Goal: Information Seeking & Learning: Learn about a topic

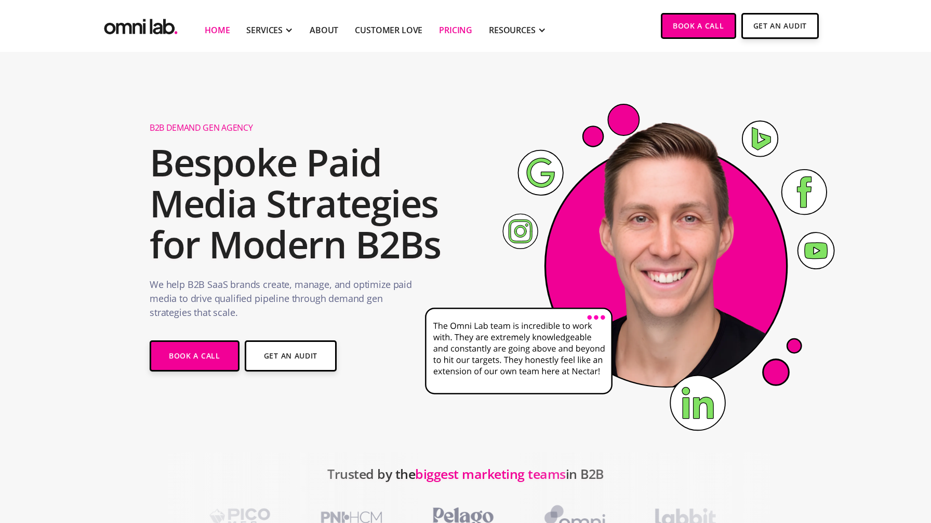
click at [461, 27] on link "Pricing" at bounding box center [455, 30] width 33 height 12
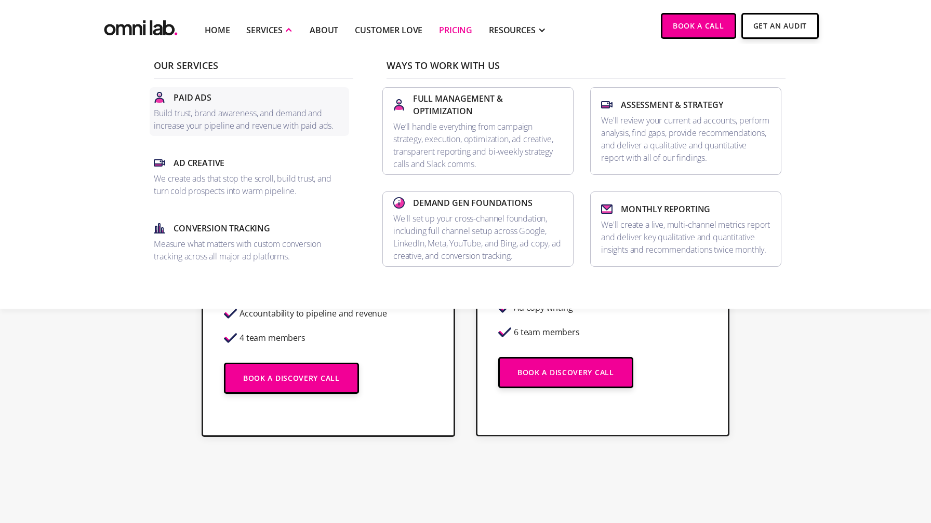
click at [228, 103] on div "Paid Ads" at bounding box center [249, 97] width 191 height 12
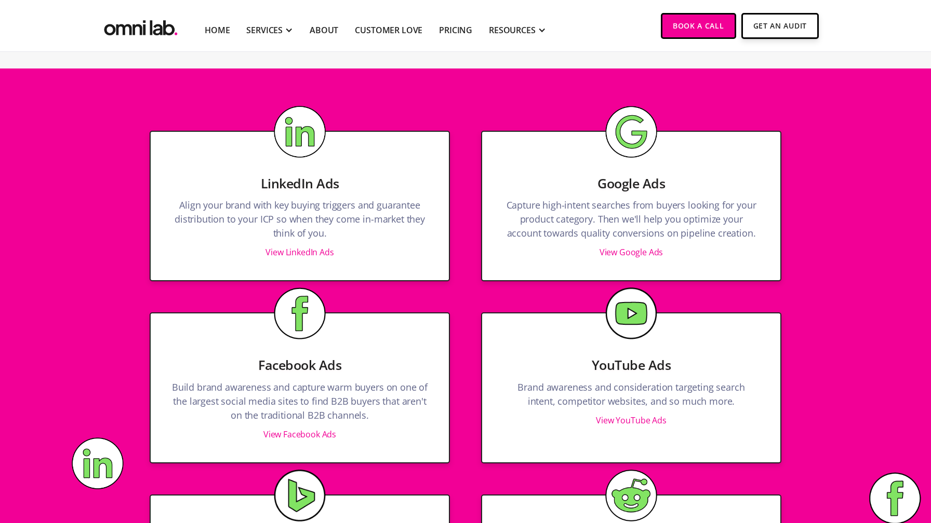
scroll to position [1069, 0]
